Goal: Task Accomplishment & Management: Manage account settings

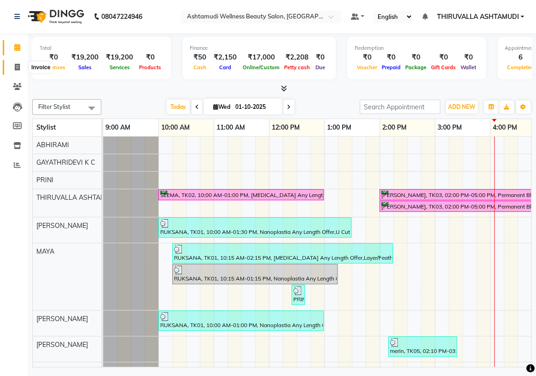
click at [18, 67] on icon at bounding box center [17, 67] width 5 height 7
select select "service"
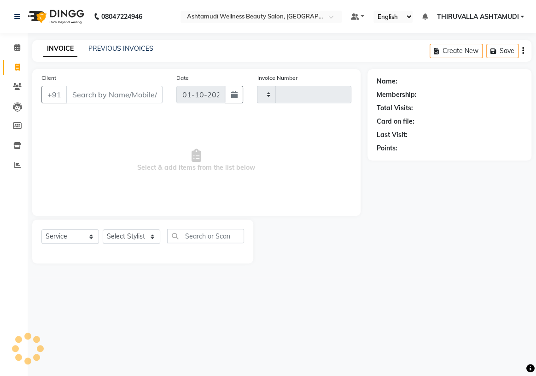
type input "1809"
select select "4634"
click at [113, 97] on input "Client" at bounding box center [114, 95] width 96 height 18
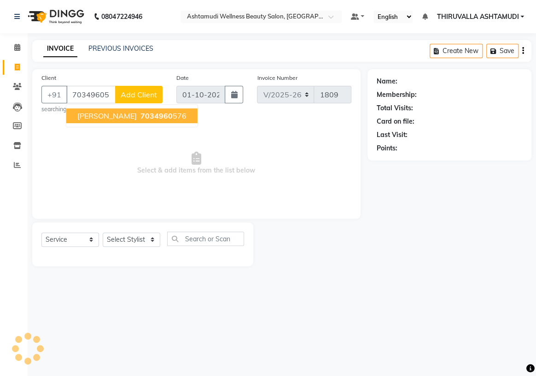
type input "7034960576"
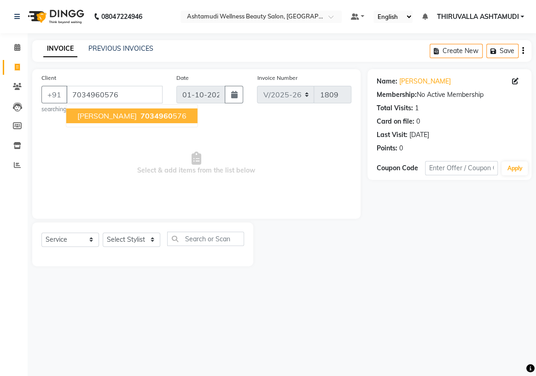
click at [141, 117] on span "7034960" at bounding box center [157, 115] width 32 height 9
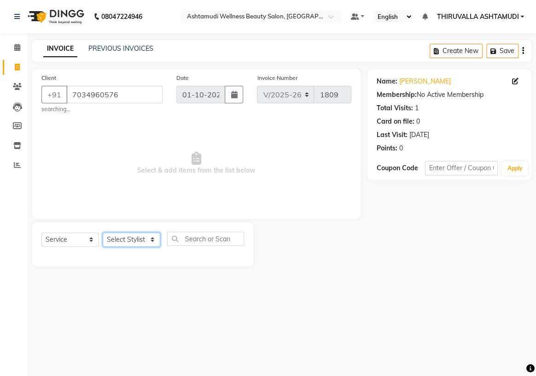
click at [138, 238] on select "Select Stylist ABHIRAMI [PERSON_NAME] [PERSON_NAME] [PERSON_NAME] [PERSON_NAME]…" at bounding box center [132, 239] width 58 height 14
select select "42901"
click at [103, 232] on select "Select Stylist ABHIRAMI [PERSON_NAME] [PERSON_NAME] [PERSON_NAME] [PERSON_NAME]…" at bounding box center [132, 239] width 58 height 14
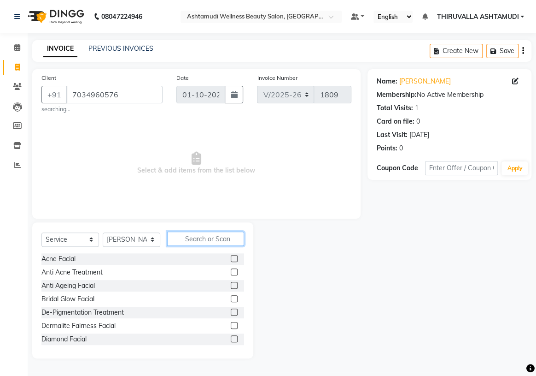
click at [200, 237] on input "text" at bounding box center [205, 238] width 77 height 14
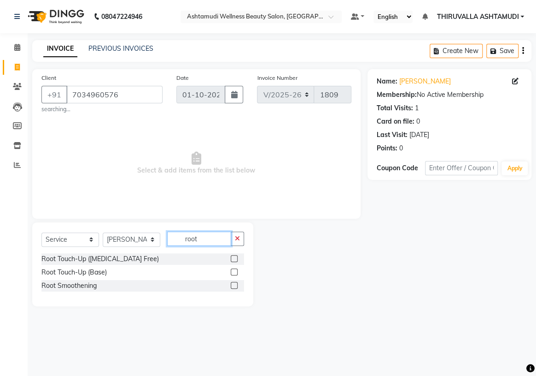
type input "root"
click at [236, 284] on label at bounding box center [234, 285] width 7 height 7
click at [236, 284] on input "checkbox" at bounding box center [234, 285] width 6 height 6
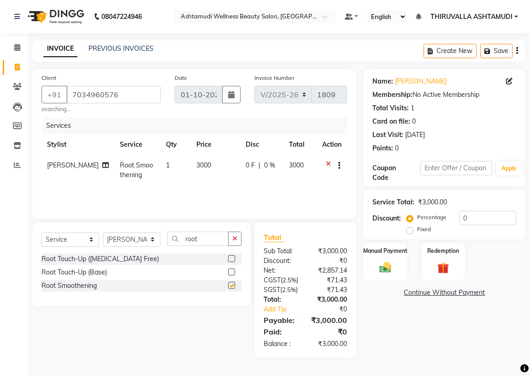
checkbox input "false"
click at [246, 162] on span "0 F" at bounding box center [250, 165] width 9 height 10
select select "42901"
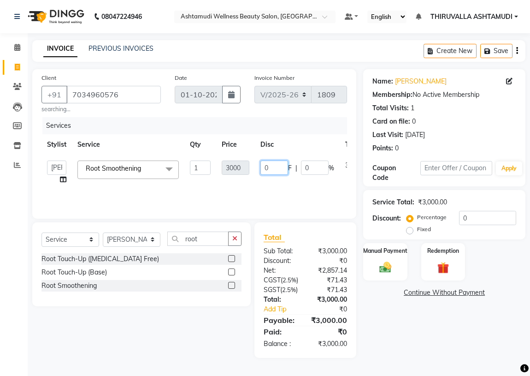
click at [270, 168] on input "0" at bounding box center [274, 167] width 28 height 14
type input "500"
click at [254, 192] on div "Services Stylist Service Qty Price Disc Total Action ABHIRAMI [PERSON_NAME] [PE…" at bounding box center [193, 163] width 305 height 92
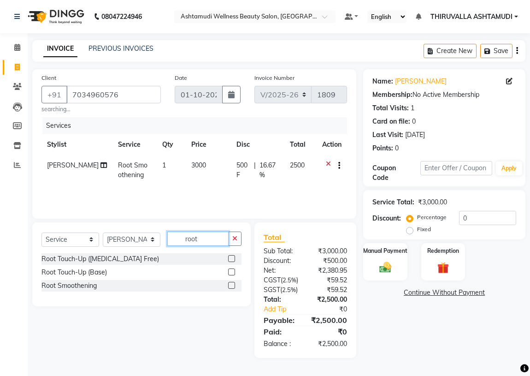
drag, startPoint x: 209, startPoint y: 238, endPoint x: 177, endPoint y: 241, distance: 32.0
click at [177, 241] on input "root" at bounding box center [197, 238] width 61 height 14
type input "frin"
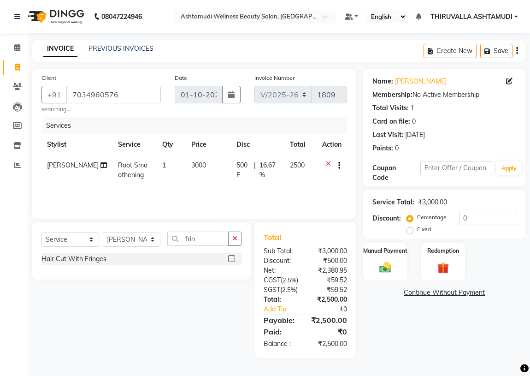
click at [233, 259] on label at bounding box center [231, 258] width 7 height 7
click at [233, 259] on input "checkbox" at bounding box center [231, 259] width 6 height 6
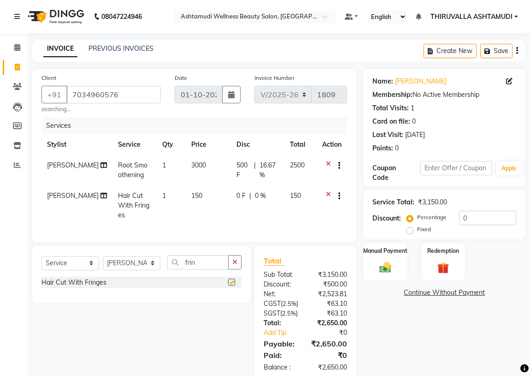
checkbox input "false"
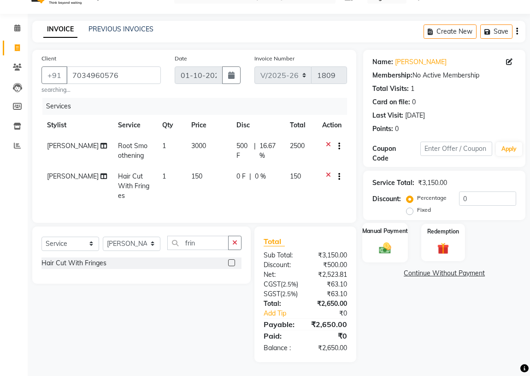
scroll to position [35, 0]
drag, startPoint x: 234, startPoint y: 129, endPoint x: 249, endPoint y: 134, distance: 15.8
click at [236, 141] on span "500 F" at bounding box center [243, 150] width 14 height 19
select select "42901"
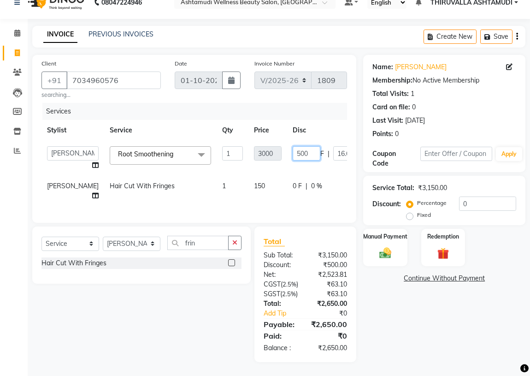
click at [293, 146] on input "500" at bounding box center [307, 153] width 28 height 14
type input "1000"
click at [287, 148] on td "1000 F | 16.67 %" at bounding box center [329, 158] width 85 height 35
select select "42901"
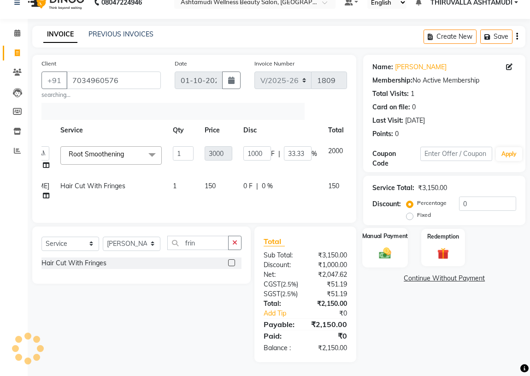
click at [396, 231] on div "Manual Payment" at bounding box center [385, 247] width 46 height 39
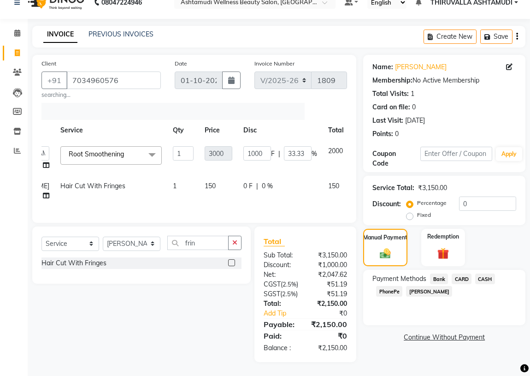
click at [463, 273] on span "CARD" at bounding box center [462, 278] width 20 height 11
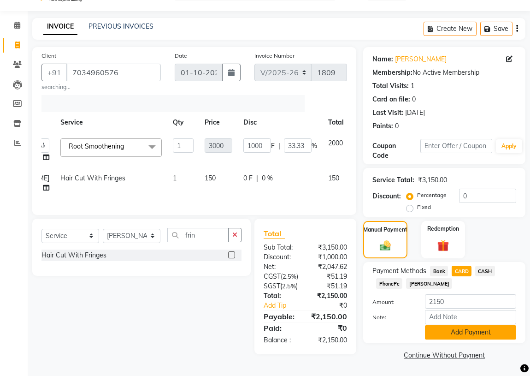
click at [452, 325] on button "Add Payment" at bounding box center [470, 332] width 91 height 14
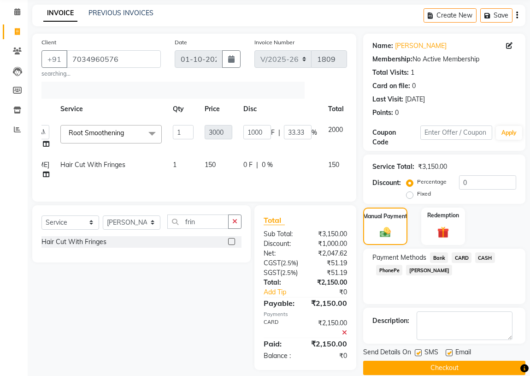
click at [437, 363] on button "Checkout" at bounding box center [444, 367] width 162 height 14
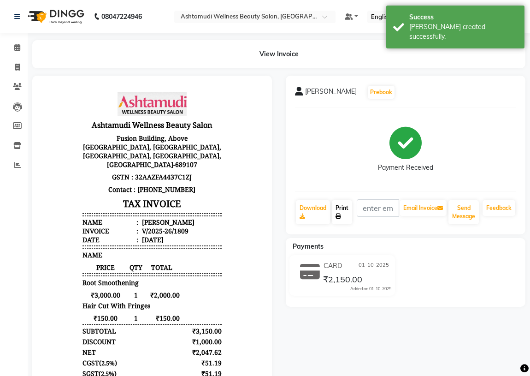
click at [346, 214] on link "Print" at bounding box center [342, 212] width 20 height 24
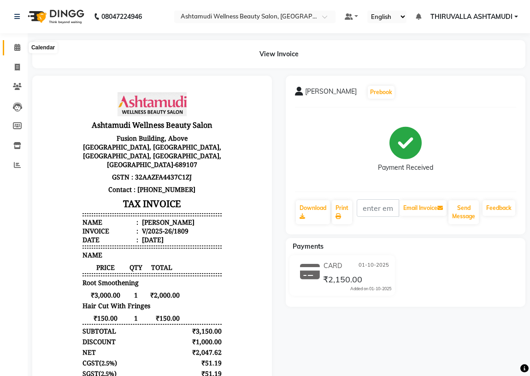
click at [19, 49] on icon at bounding box center [17, 47] width 6 height 7
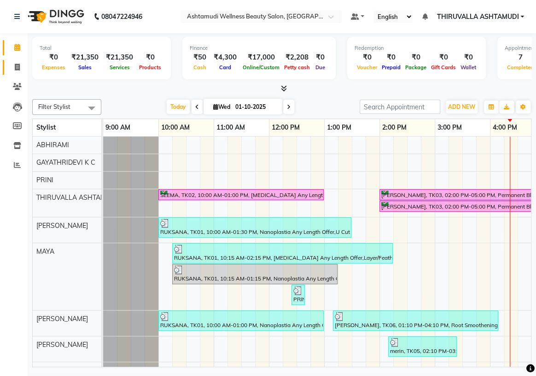
click at [18, 69] on icon at bounding box center [17, 67] width 5 height 7
select select "service"
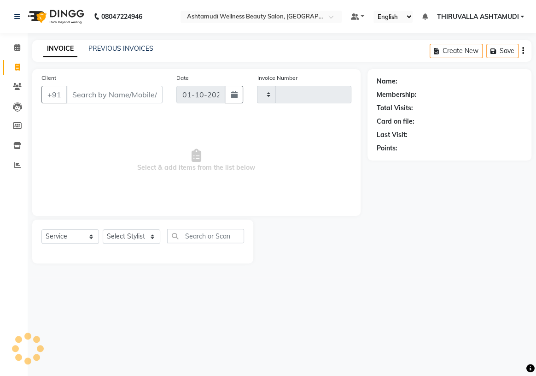
type input "1810"
select select "4634"
click at [80, 97] on input "Client" at bounding box center [114, 95] width 96 height 18
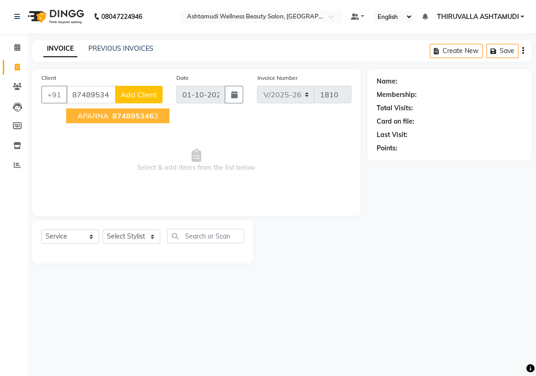
click at [118, 111] on span "874895346" at bounding box center [132, 115] width 41 height 9
type input "8748953463"
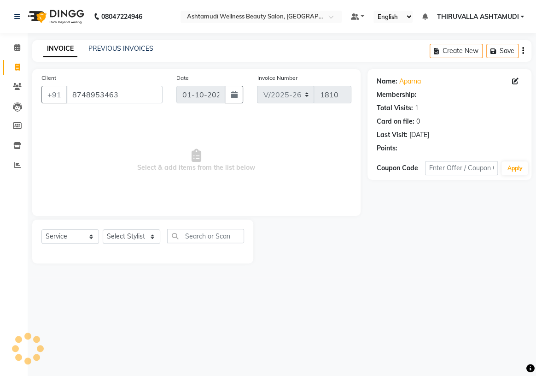
select select "1: Object"
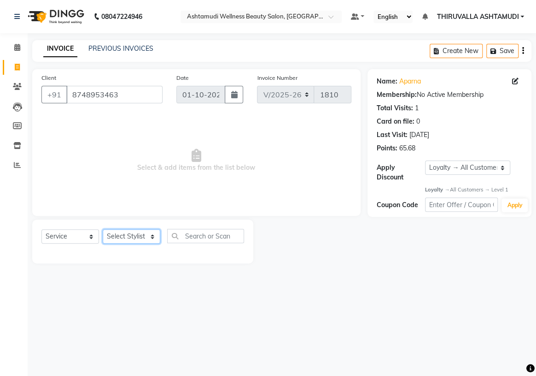
click at [136, 238] on select "Select Stylist ABHIRAMI [PERSON_NAME] [PERSON_NAME] [PERSON_NAME] [PERSON_NAME]…" at bounding box center [132, 236] width 58 height 14
select select "26992"
click at [103, 229] on select "Select Stylist ABHIRAMI [PERSON_NAME] [PERSON_NAME] [PERSON_NAME] [PERSON_NAME]…" at bounding box center [132, 236] width 58 height 14
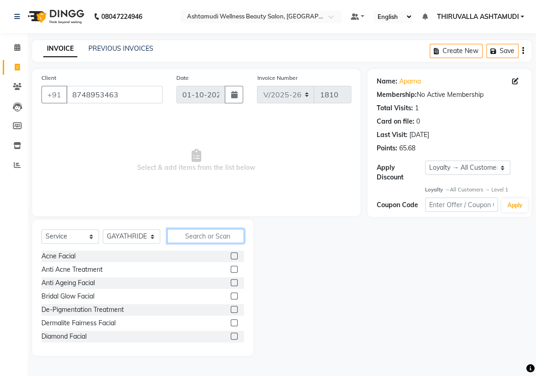
click at [199, 235] on input "text" at bounding box center [205, 236] width 77 height 14
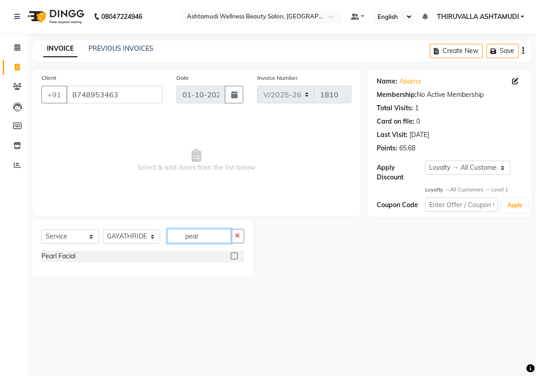
type input "pear"
click at [234, 257] on label at bounding box center [234, 255] width 7 height 7
click at [234, 257] on input "checkbox" at bounding box center [234, 256] width 6 height 6
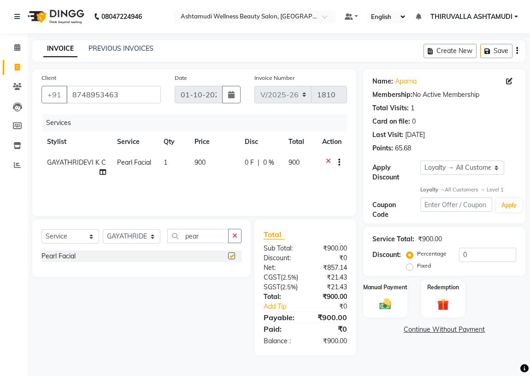
checkbox input "false"
drag, startPoint x: 201, startPoint y: 233, endPoint x: 173, endPoint y: 236, distance: 28.3
click at [173, 236] on input "pear" at bounding box center [197, 236] width 61 height 14
type input "eye"
click at [230, 255] on label at bounding box center [231, 255] width 7 height 7
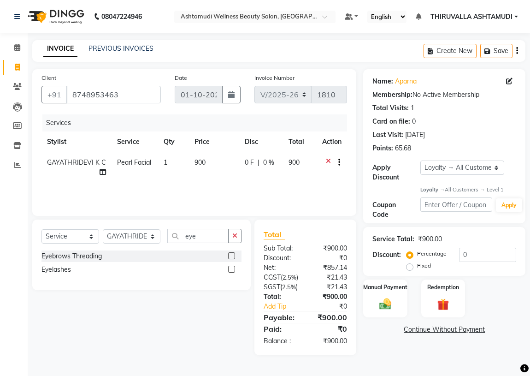
click at [230, 255] on input "checkbox" at bounding box center [231, 256] width 6 height 6
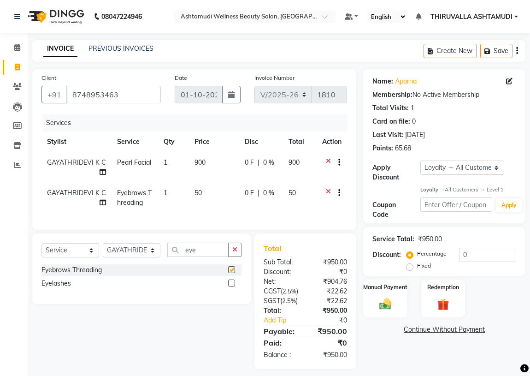
checkbox input "false"
drag, startPoint x: 178, startPoint y: 253, endPoint x: 166, endPoint y: 254, distance: 12.1
click at [166, 254] on div "Select Service Product Membership Package Voucher Prepaid Gift Card Select Styl…" at bounding box center [141, 253] width 200 height 22
type input "upp"
click at [234, 286] on label at bounding box center [231, 282] width 7 height 7
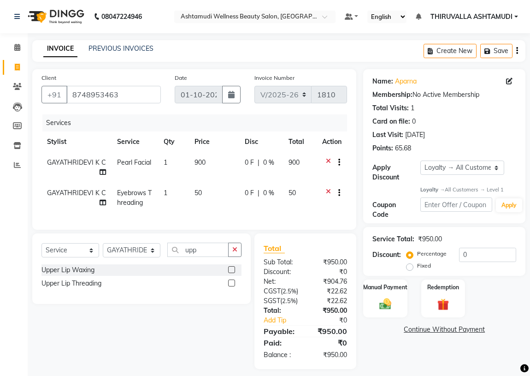
click at [234, 286] on input "checkbox" at bounding box center [231, 283] width 6 height 6
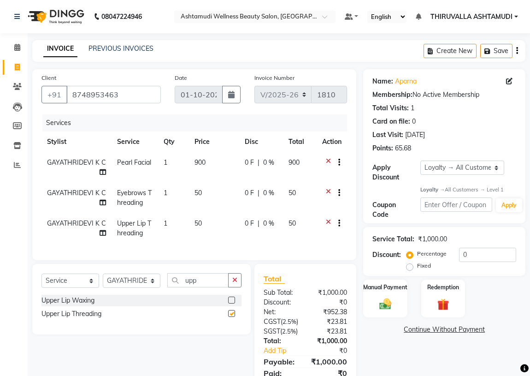
checkbox input "false"
drag, startPoint x: 210, startPoint y: 286, endPoint x: 176, endPoint y: 287, distance: 34.1
click at [176, 287] on input "upp" at bounding box center [197, 280] width 61 height 14
type input "chin"
click at [232, 303] on label at bounding box center [231, 299] width 7 height 7
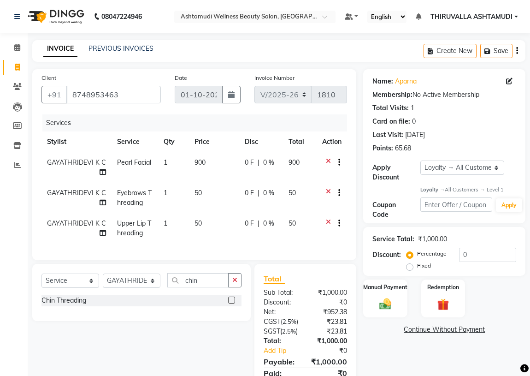
click at [232, 303] on input "checkbox" at bounding box center [231, 300] width 6 height 6
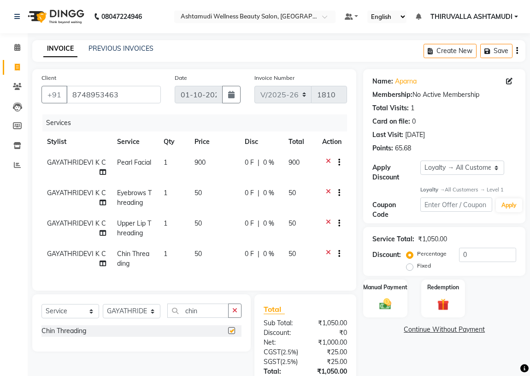
checkbox input "false"
drag, startPoint x: 152, startPoint y: 318, endPoint x: 153, endPoint y: 313, distance: 5.1
click at [152, 318] on select "Select Stylist ABHIRAMI [PERSON_NAME] [PERSON_NAME] [PERSON_NAME] [PERSON_NAME]…" at bounding box center [132, 311] width 58 height 14
select select "29018"
click at [103, 310] on select "Select Stylist ABHIRAMI [PERSON_NAME] [PERSON_NAME] [PERSON_NAME] [PERSON_NAME]…" at bounding box center [132, 311] width 58 height 14
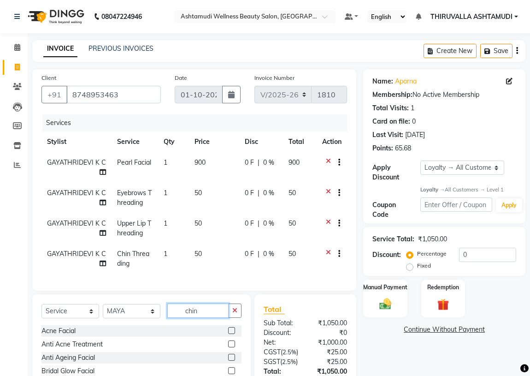
drag, startPoint x: 184, startPoint y: 317, endPoint x: 170, endPoint y: 319, distance: 14.0
click at [170, 317] on input "chin" at bounding box center [197, 310] width 61 height 14
type input "lay"
click at [232, 334] on label at bounding box center [231, 330] width 7 height 7
click at [232, 334] on input "checkbox" at bounding box center [231, 331] width 6 height 6
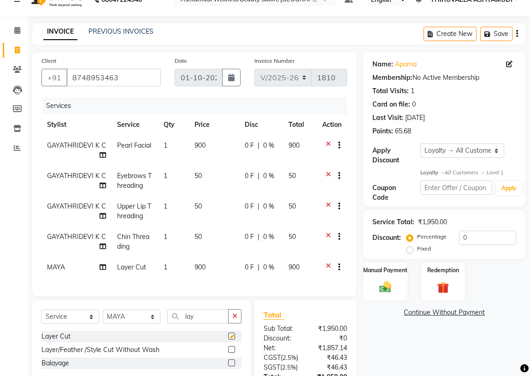
checkbox input "false"
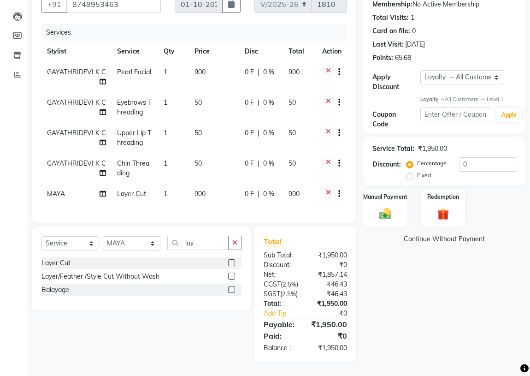
scroll to position [116, 0]
click at [382, 206] on img at bounding box center [385, 213] width 20 height 14
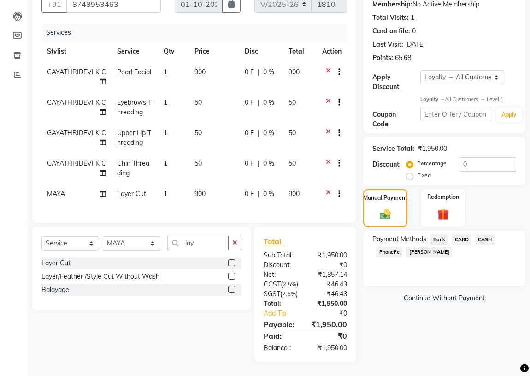
click at [389, 247] on span "PhonePe" at bounding box center [389, 252] width 26 height 11
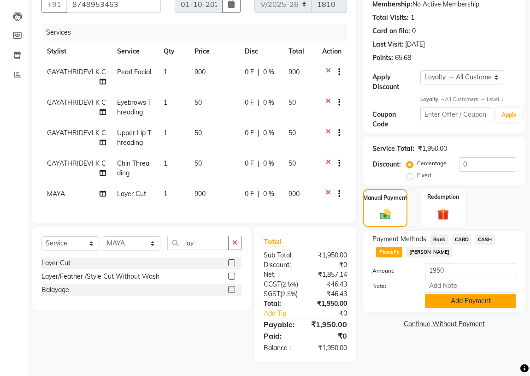
click at [450, 294] on button "Add Payment" at bounding box center [470, 301] width 91 height 14
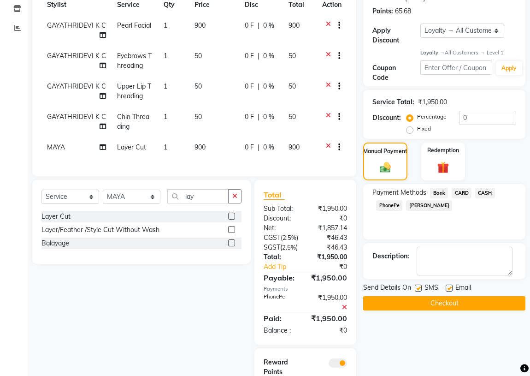
scroll to position [200, 0]
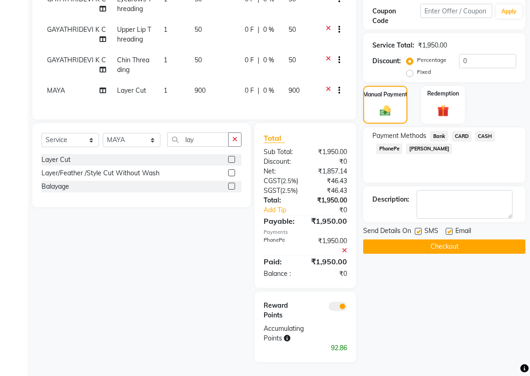
click at [458, 241] on button "Checkout" at bounding box center [444, 246] width 162 height 14
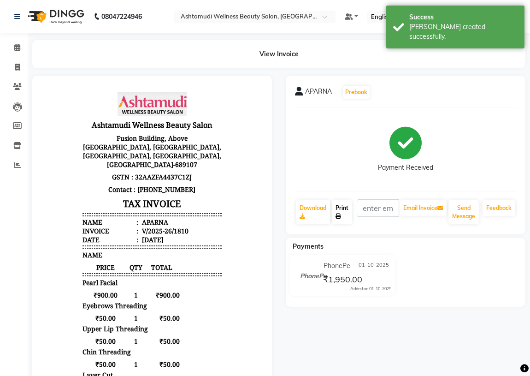
click at [346, 210] on link "Print" at bounding box center [342, 212] width 20 height 24
